Goal: Entertainment & Leisure: Consume media (video, audio)

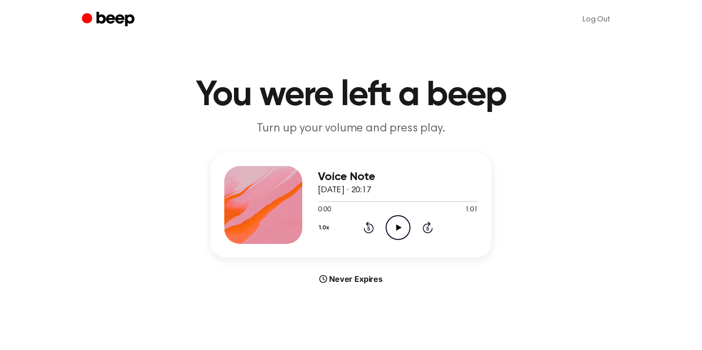
click at [390, 223] on icon "Play Audio" at bounding box center [397, 227] width 25 height 25
click at [389, 222] on icon "Play Audio" at bounding box center [397, 227] width 25 height 25
click at [395, 224] on icon "Play Audio" at bounding box center [397, 227] width 25 height 25
click at [325, 224] on button "1.0x" at bounding box center [325, 228] width 15 height 17
click at [333, 304] on span "1.2x" at bounding box center [333, 305] width 12 height 10
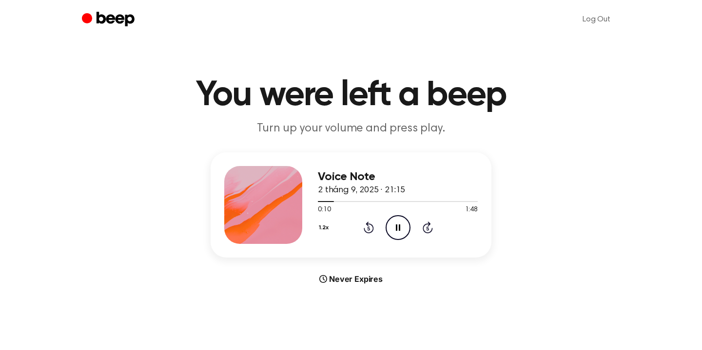
click at [326, 228] on button "1.2x" at bounding box center [325, 228] width 15 height 17
click at [330, 267] on span "0.8x" at bounding box center [333, 269] width 12 height 10
click at [328, 226] on button "0.8x" at bounding box center [326, 228] width 17 height 17
click at [339, 320] on span "1.5x" at bounding box center [333, 323] width 12 height 10
click at [326, 225] on button "1.5x" at bounding box center [325, 228] width 15 height 17
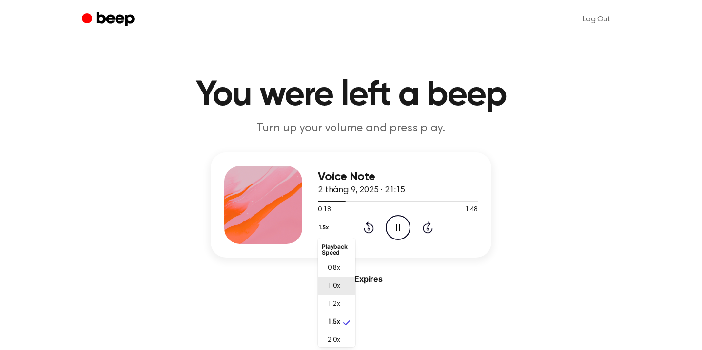
click at [332, 282] on span "1.0x" at bounding box center [333, 287] width 12 height 10
click at [365, 230] on icon "Rewind 5 seconds" at bounding box center [368, 227] width 11 height 13
click at [563, 122] on header "You were left a beep Turn up your volume and press play." at bounding box center [351, 107] width 678 height 59
